Goal: Transaction & Acquisition: Book appointment/travel/reservation

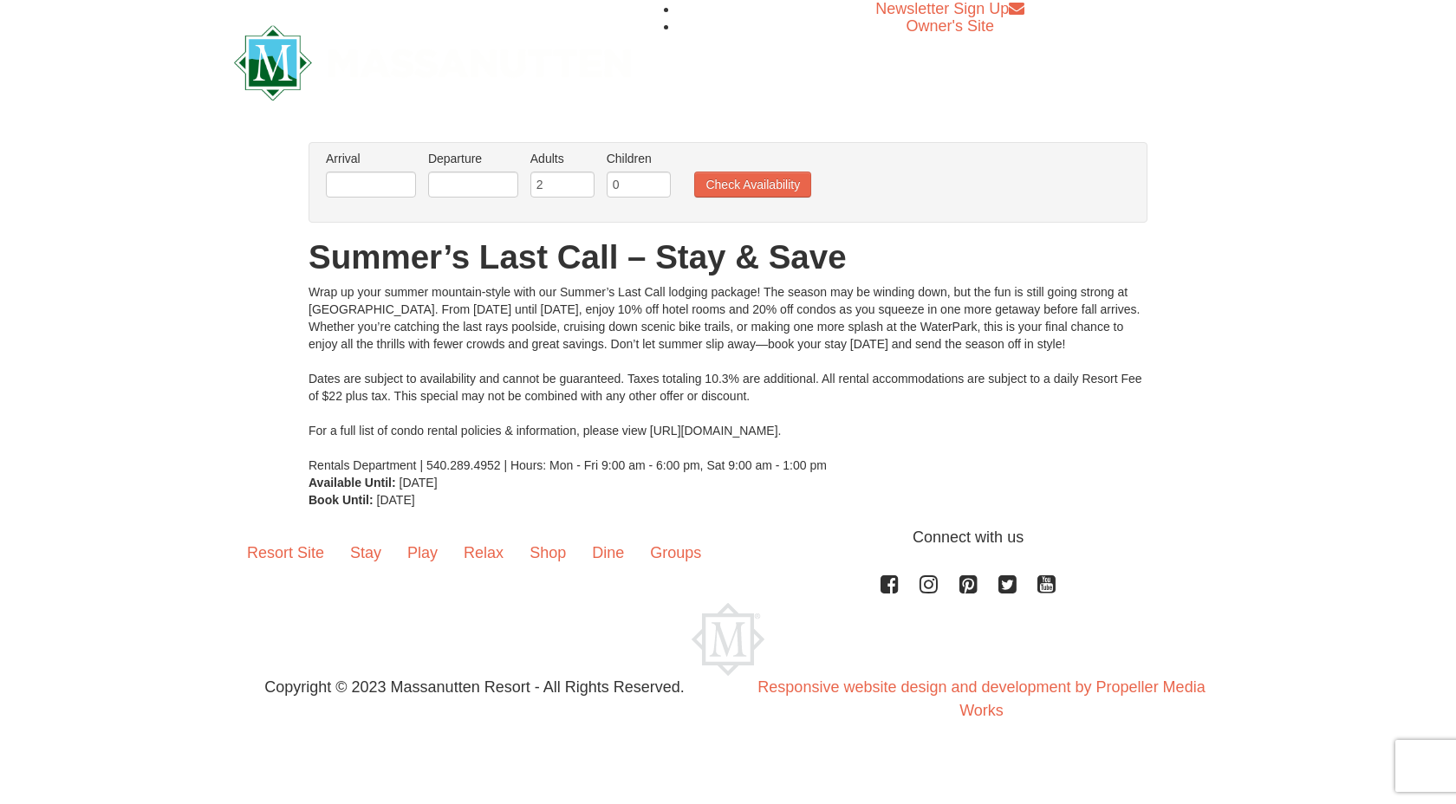
click at [439, 255] on h1 "Summer’s Last Call – Stay & Save" at bounding box center [728, 257] width 839 height 35
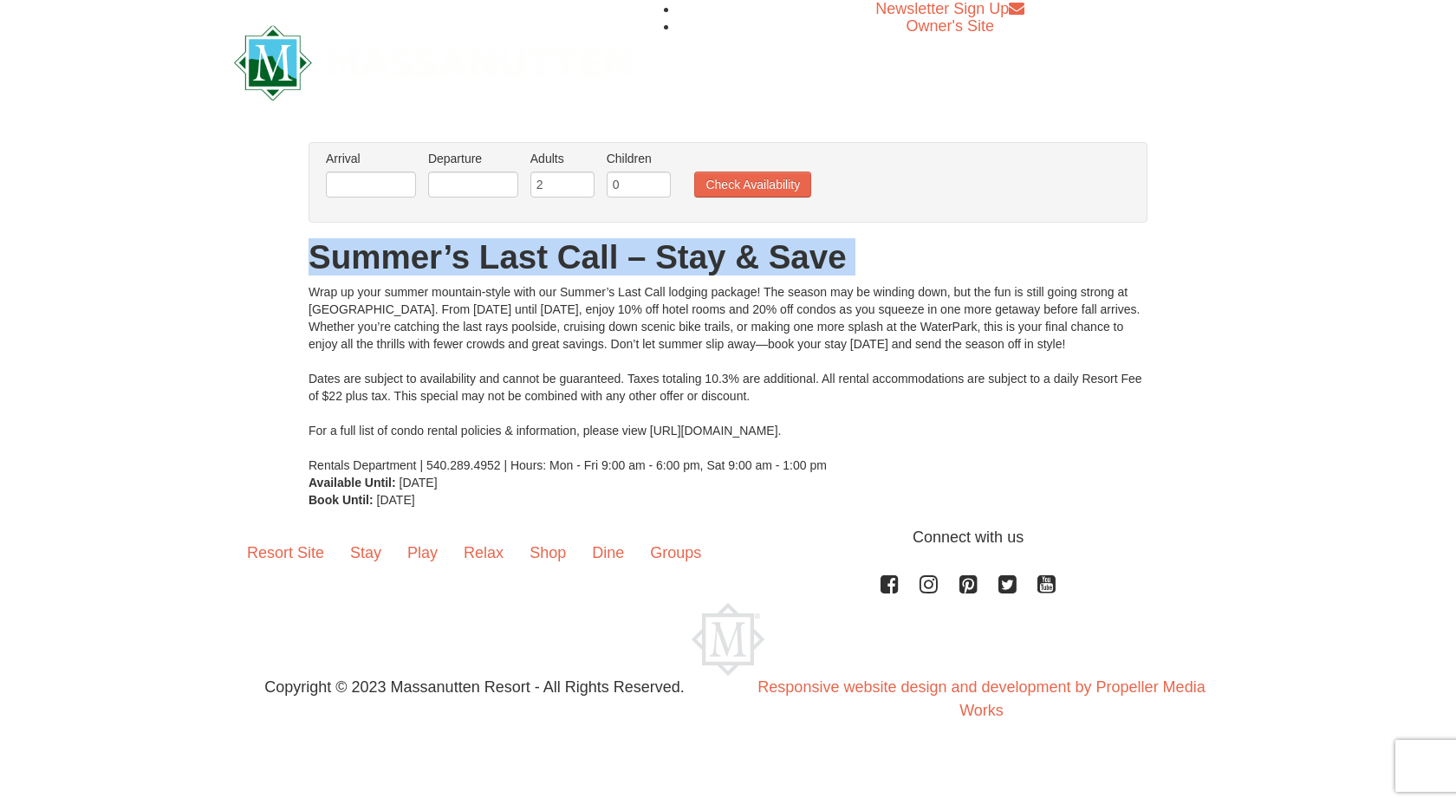
click at [439, 255] on h1 "Summer’s Last Call – Stay & Save" at bounding box center [728, 257] width 839 height 35
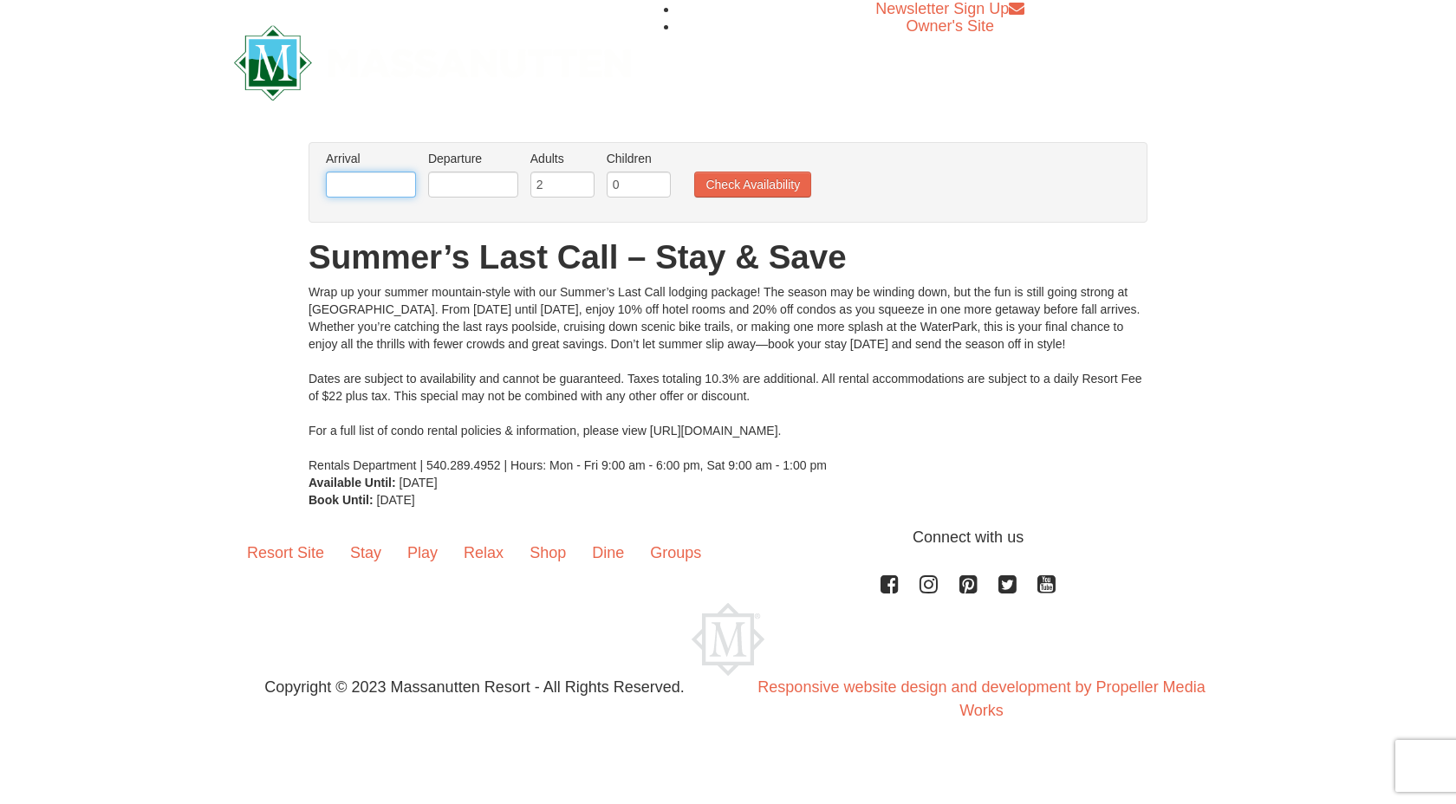
click at [383, 185] on input "text" at bounding box center [371, 185] width 90 height 26
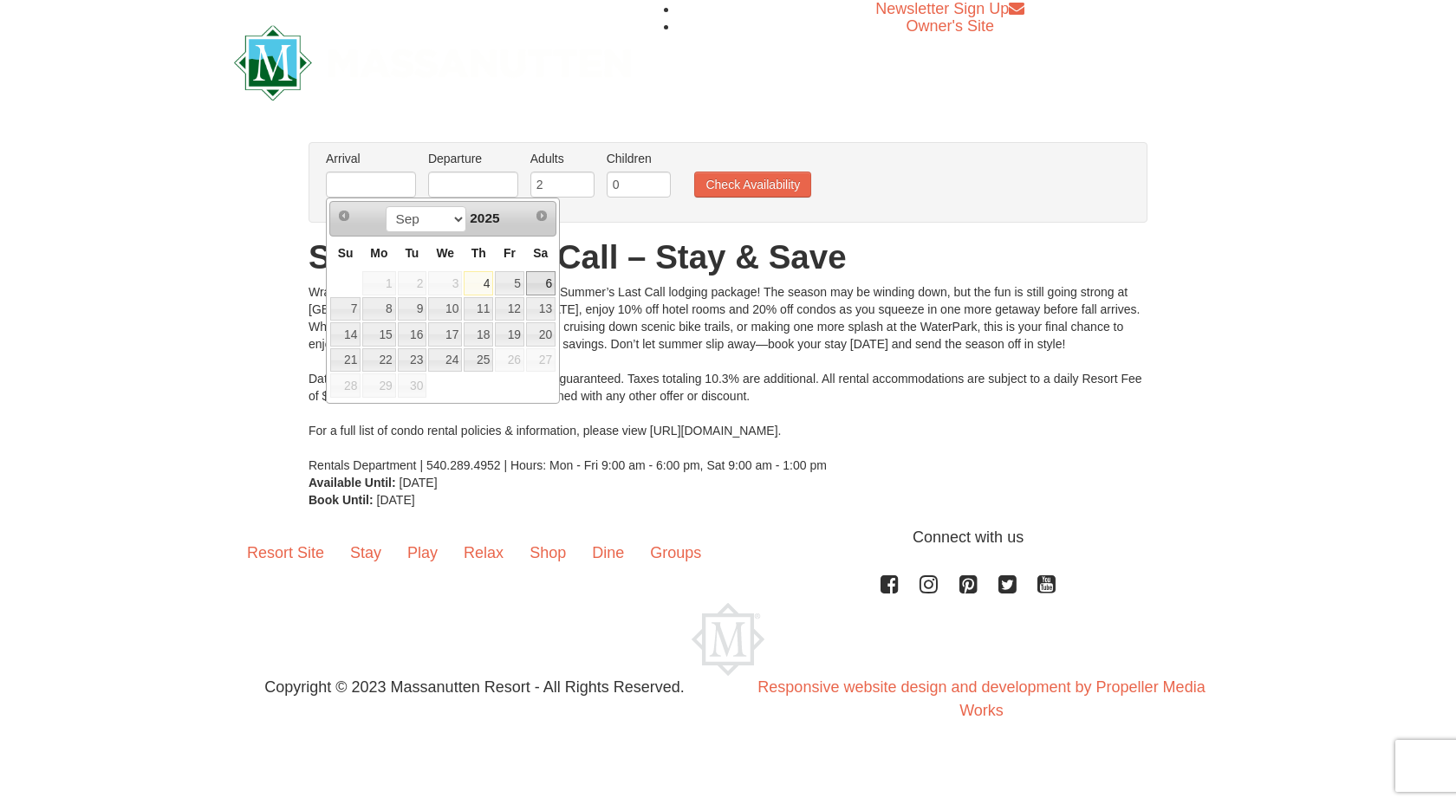
click at [540, 291] on link "6" at bounding box center [540, 283] width 29 height 24
type input "[DATE]"
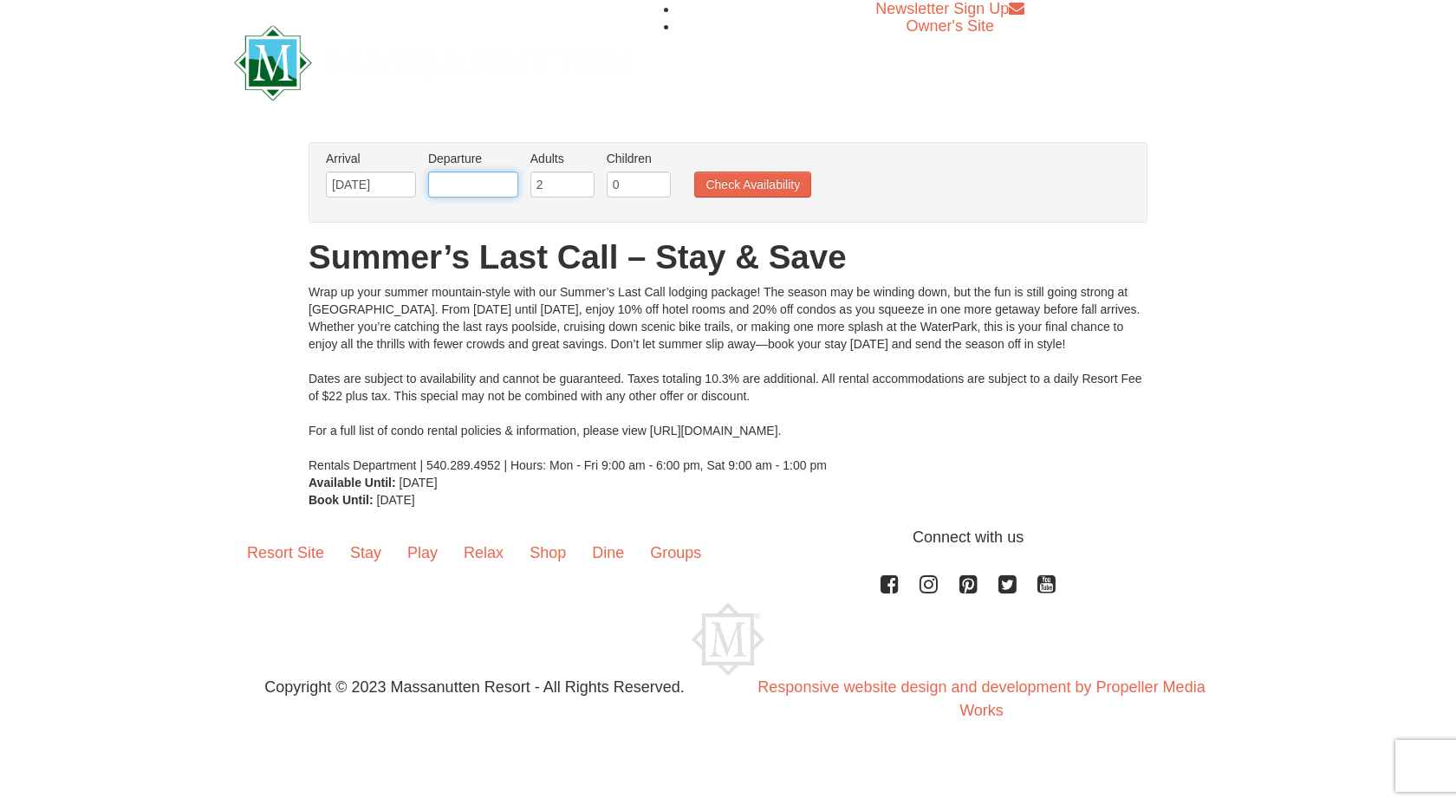
click at [480, 186] on input "text" at bounding box center [473, 185] width 90 height 26
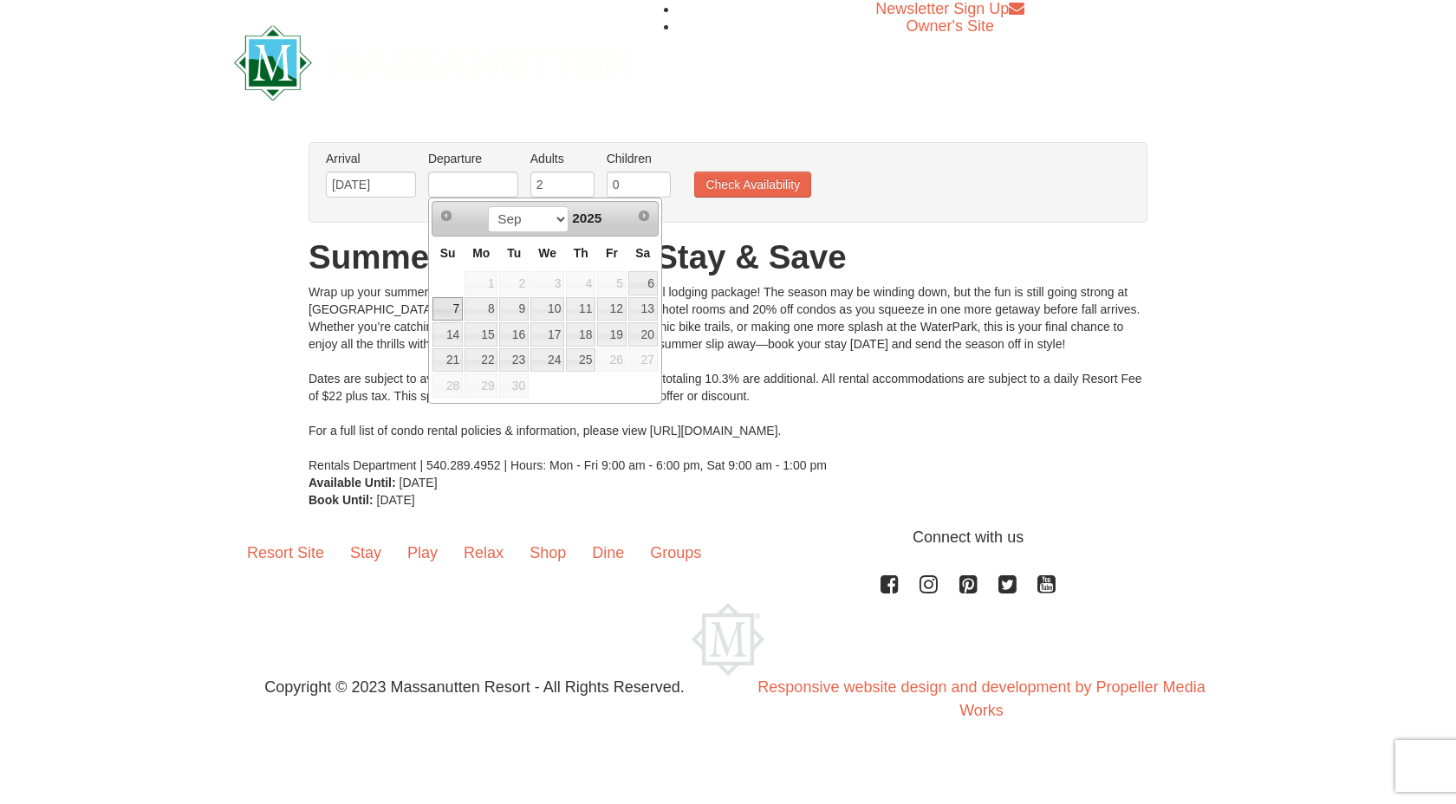
click at [459, 313] on link "7" at bounding box center [448, 309] width 30 height 24
type input "[DATE]"
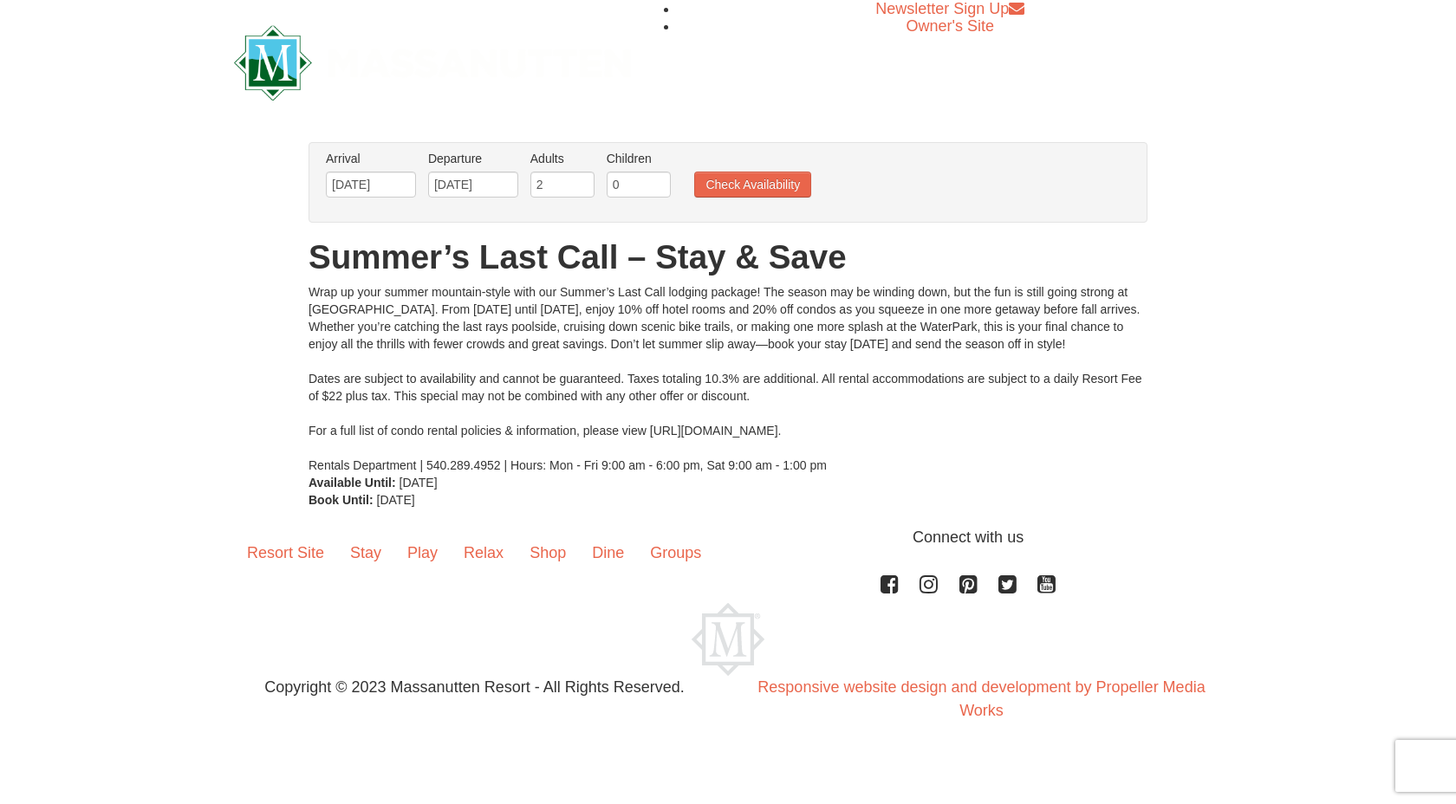
click at [704, 198] on ul "Arrival Please format dates MM/DD/YYYY Please format dates MM/DD/YYYY 09/06/202…" at bounding box center [719, 178] width 795 height 56
click at [719, 189] on button "Check Availability" at bounding box center [752, 185] width 117 height 26
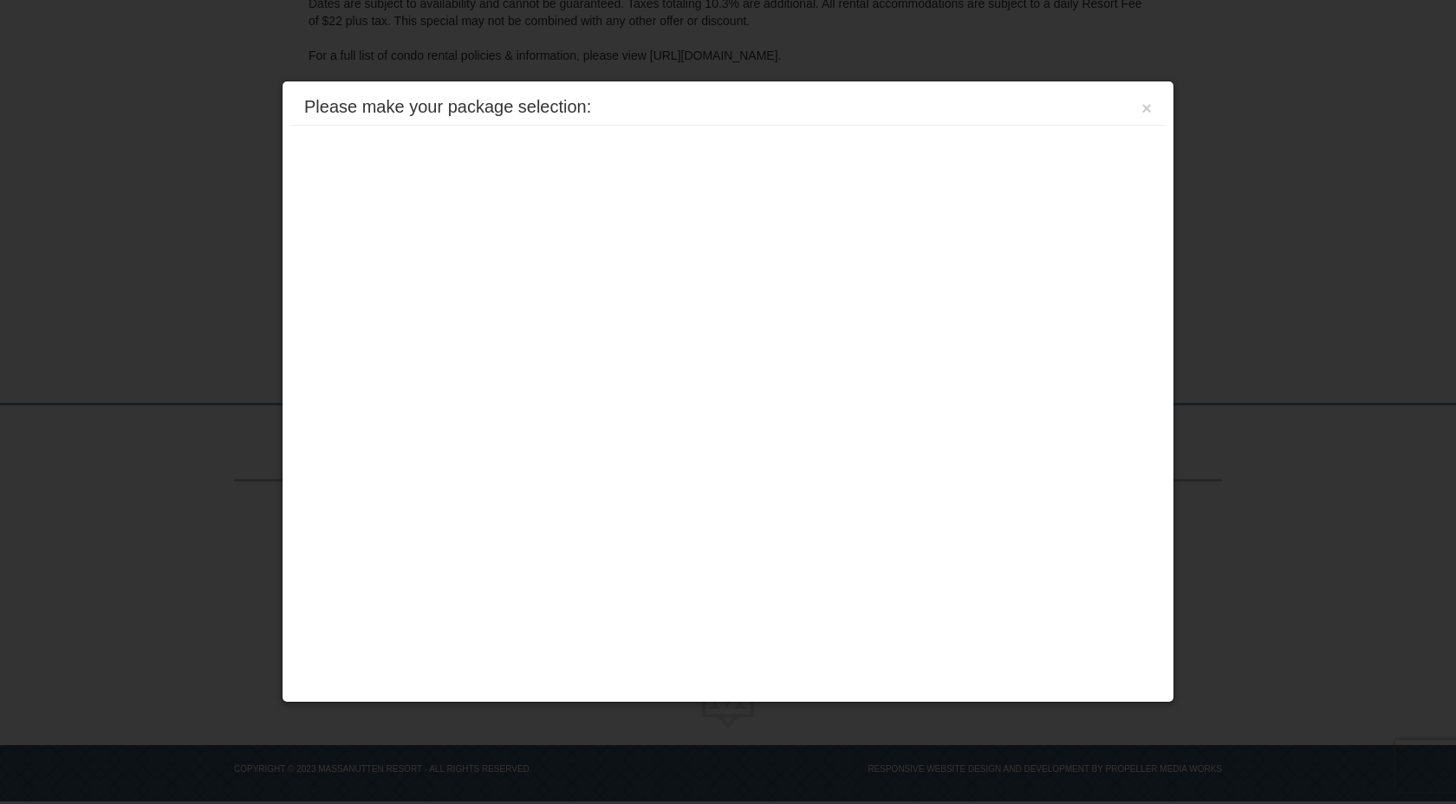
scroll to position [348, 0]
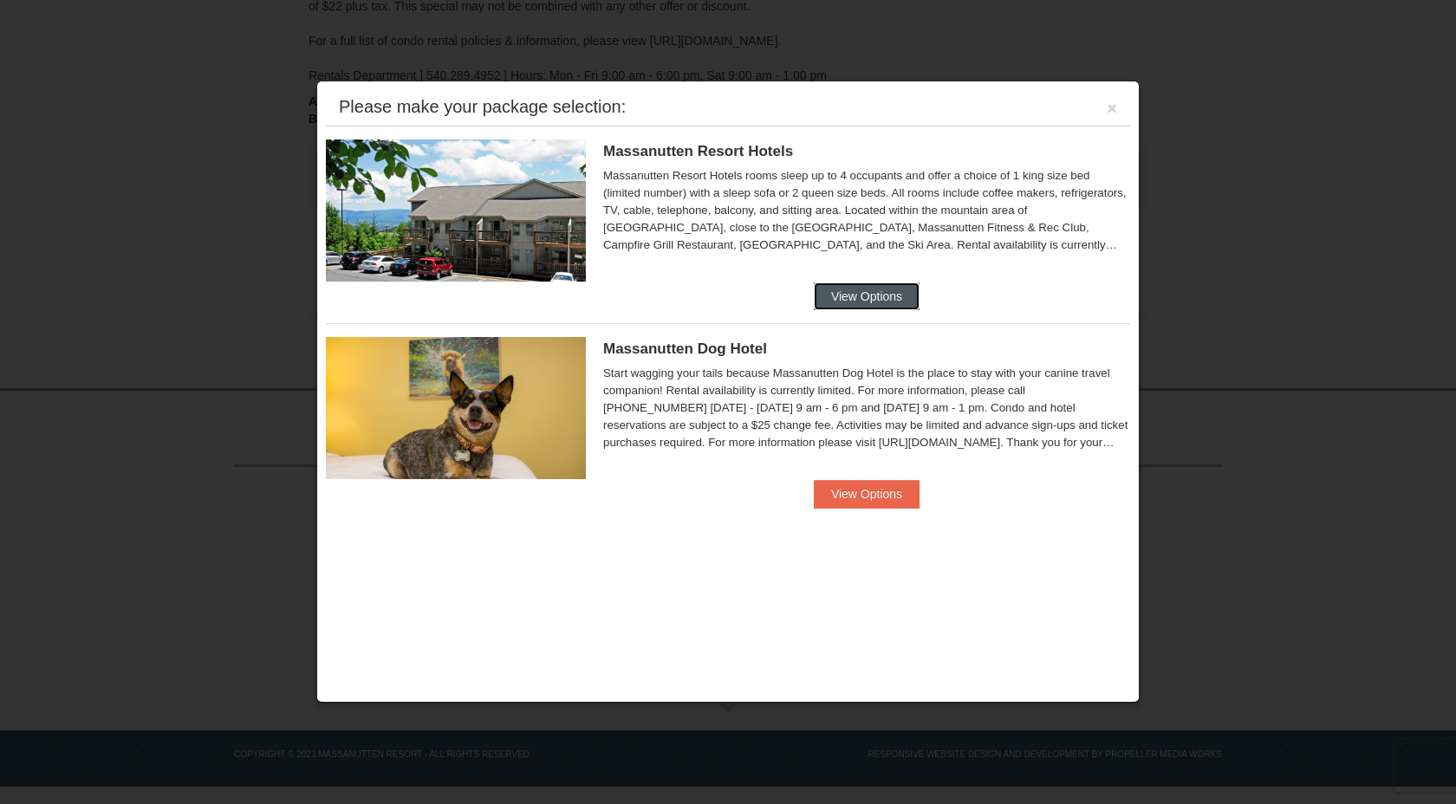
click at [825, 295] on button "View Options" at bounding box center [867, 297] width 106 height 28
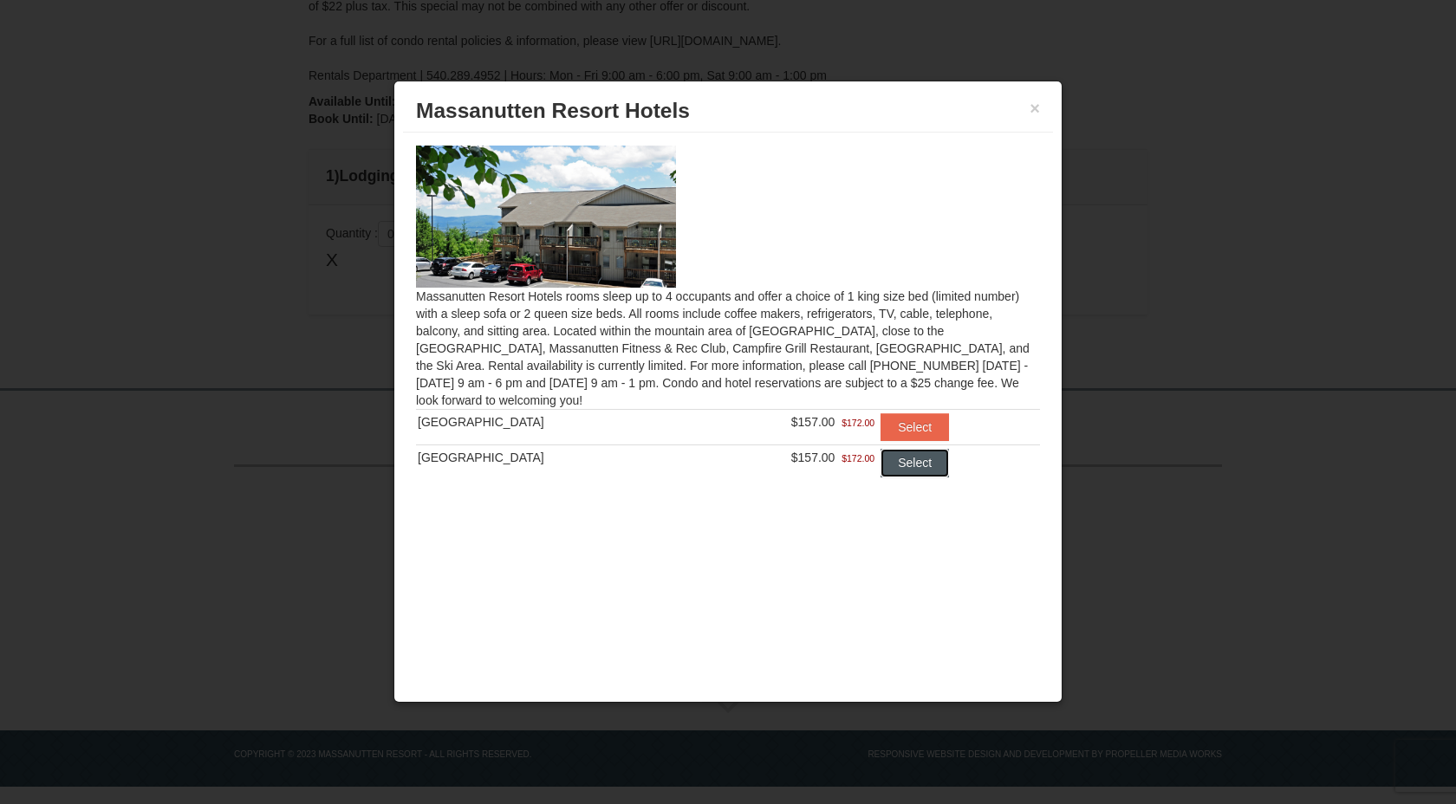
click at [881, 467] on button "Select" at bounding box center [915, 463] width 68 height 28
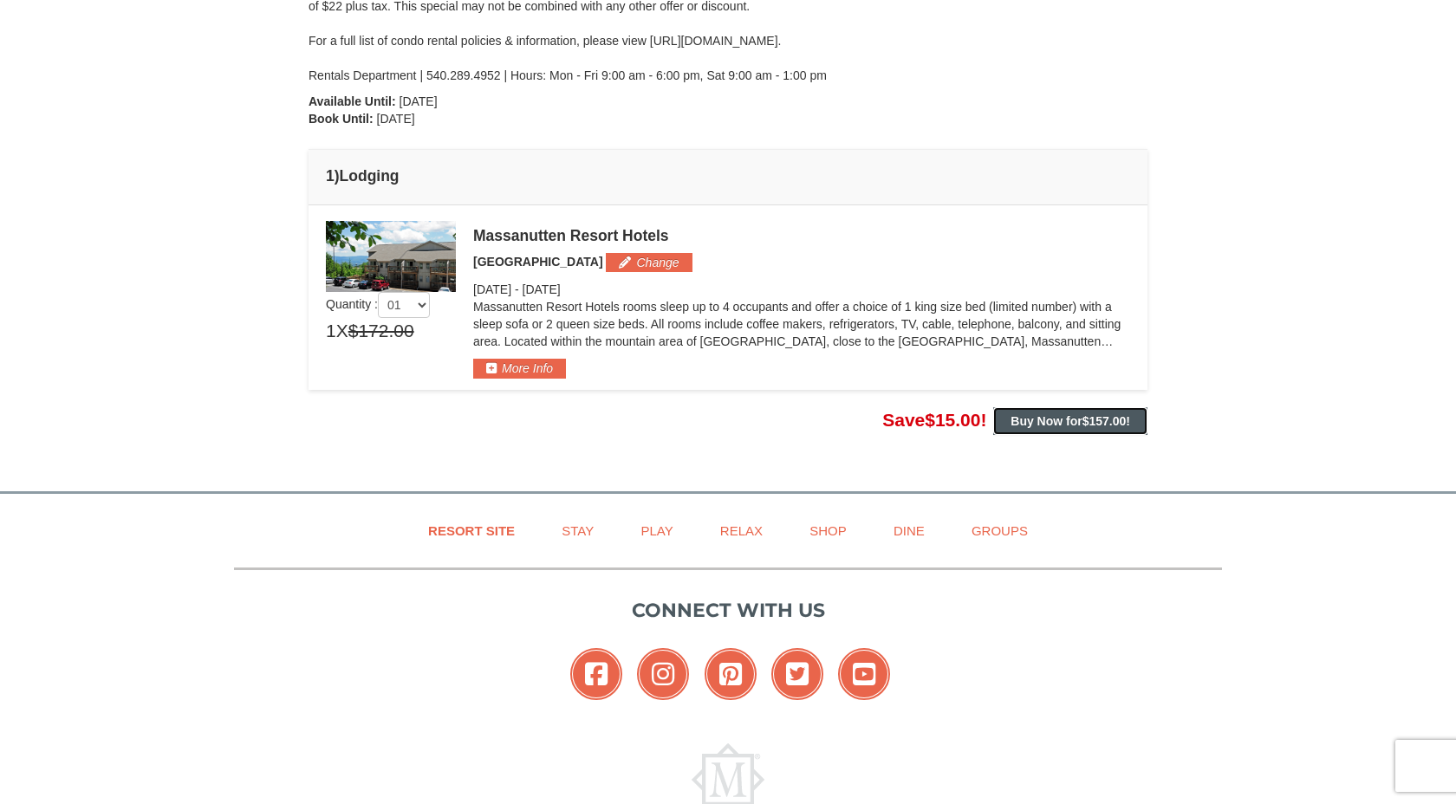
click at [1038, 426] on strong "Buy Now for $157.00 !" at bounding box center [1071, 421] width 120 height 14
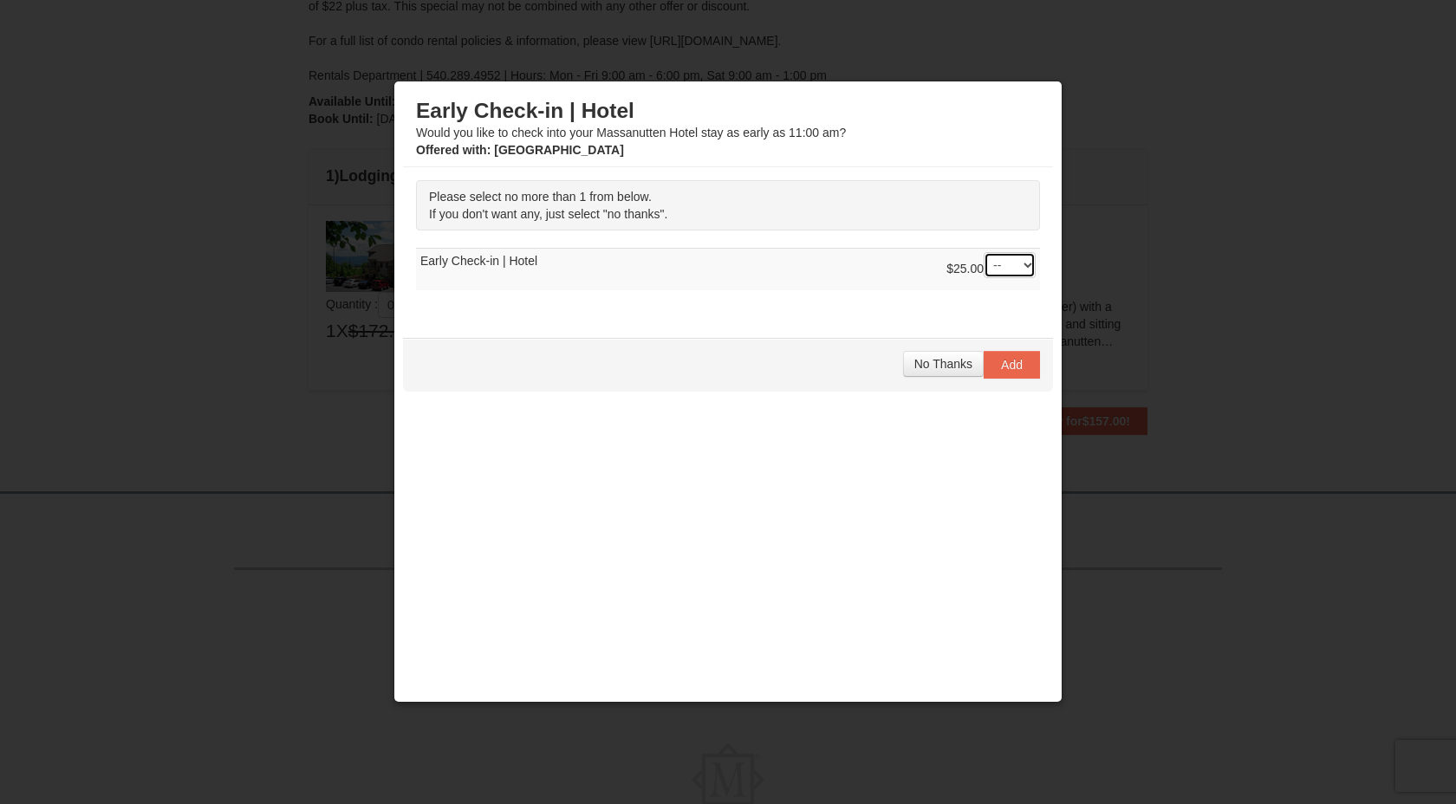
click at [1007, 276] on select "-- 01" at bounding box center [1010, 265] width 52 height 26
click at [967, 360] on span "No Thanks" at bounding box center [943, 364] width 58 height 14
